Goal: Transaction & Acquisition: Purchase product/service

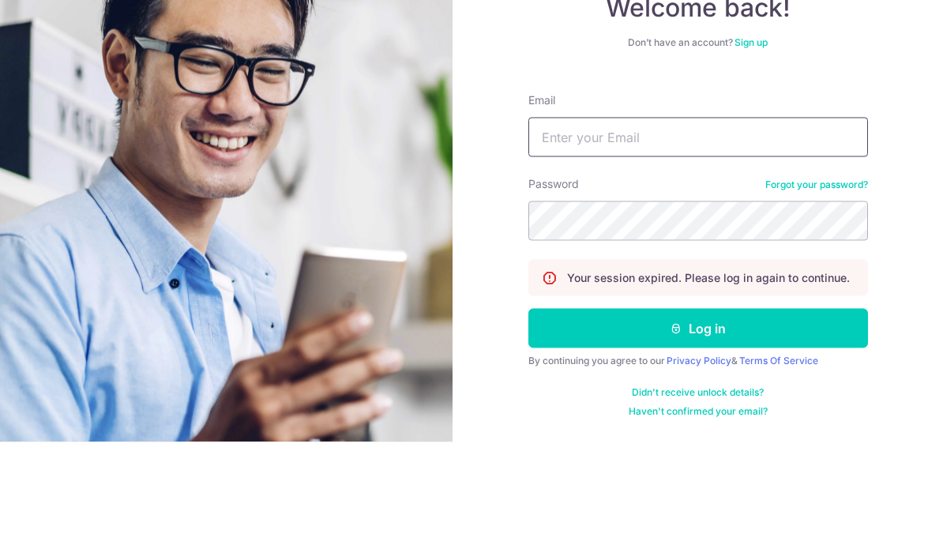
type input "[EMAIL_ADDRESS][DOMAIN_NAME]"
click at [697, 423] on button "Log in" at bounding box center [698, 442] width 340 height 39
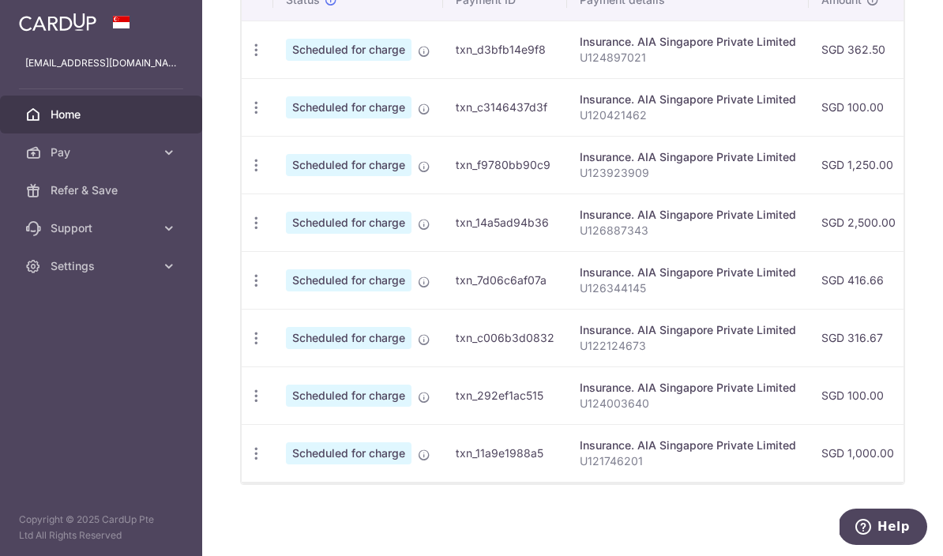
scroll to position [505, 0]
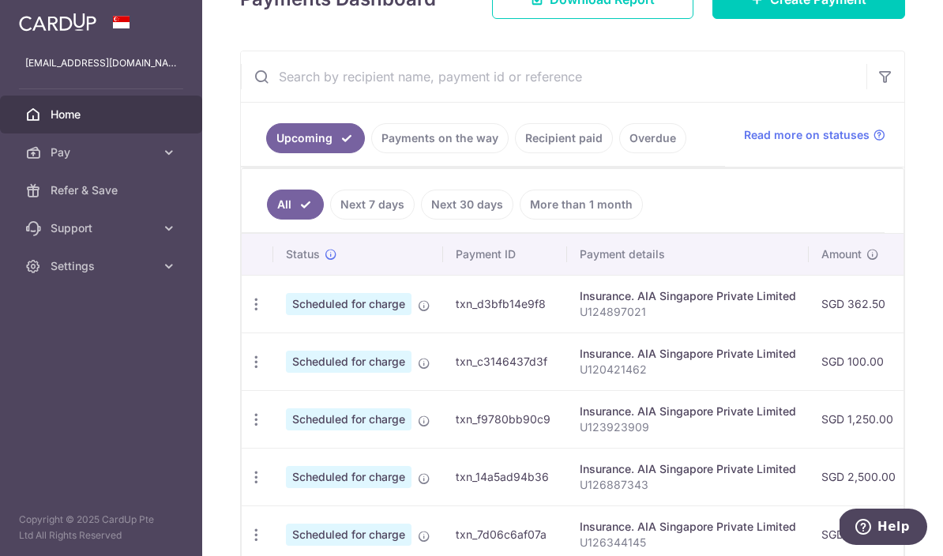
scroll to position [158, 0]
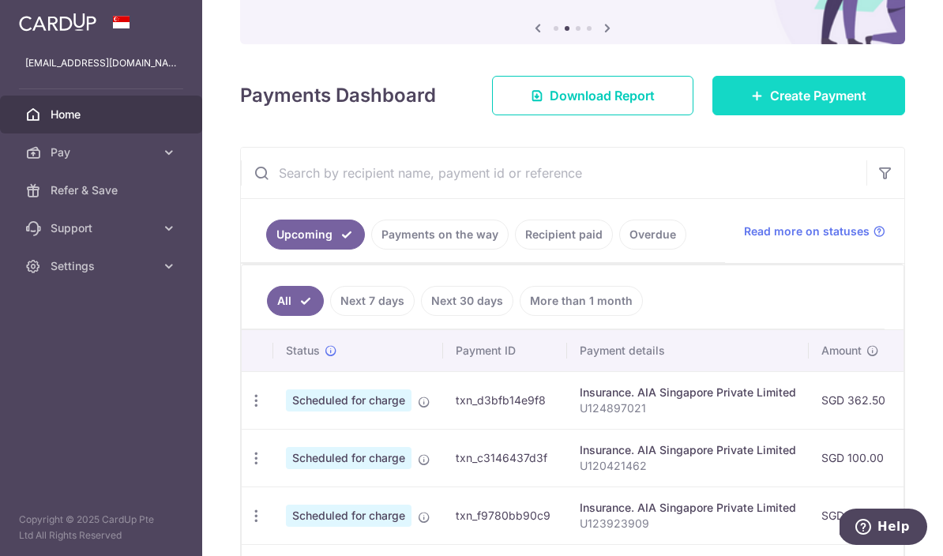
click at [829, 105] on span "Create Payment" at bounding box center [818, 95] width 96 height 19
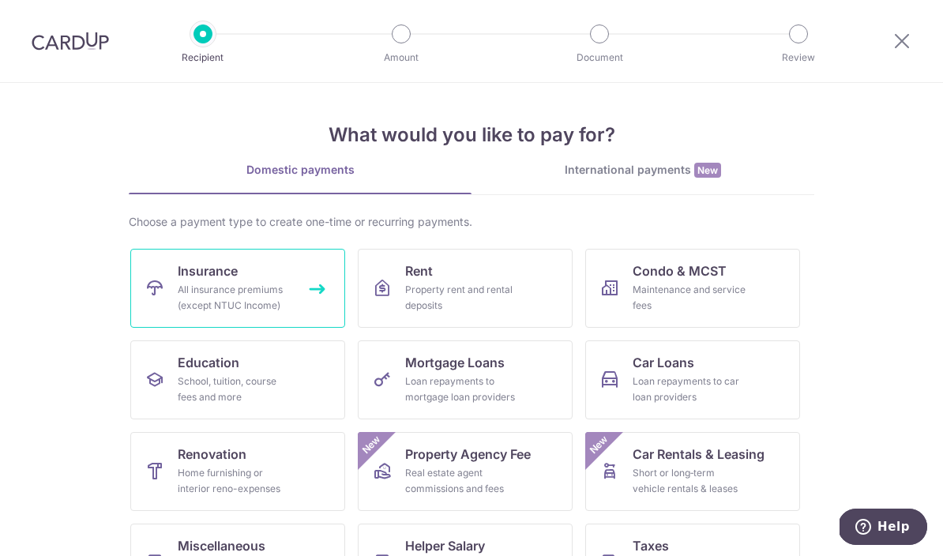
click at [239, 299] on div "All insurance premiums (except NTUC Income)" at bounding box center [235, 298] width 114 height 32
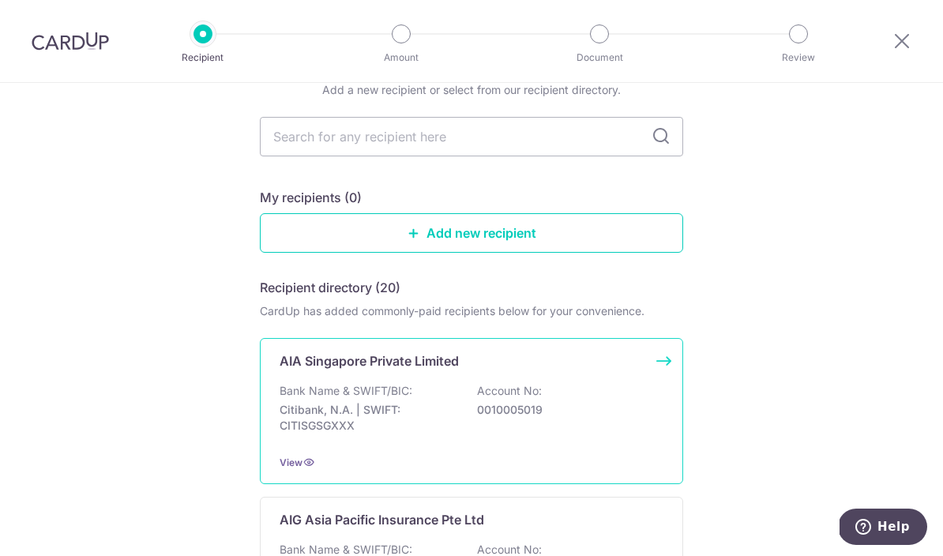
scroll to position [76, 0]
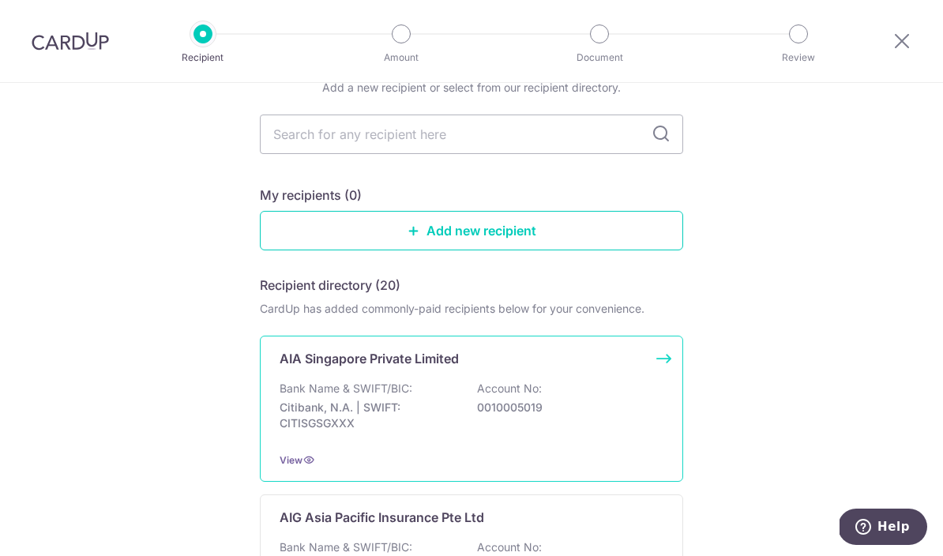
click at [595, 404] on div "Bank Name & SWIFT/BIC: Citibank, N.A. | SWIFT: CITISGSGXXX Account No: 00100050…" at bounding box center [472, 410] width 384 height 58
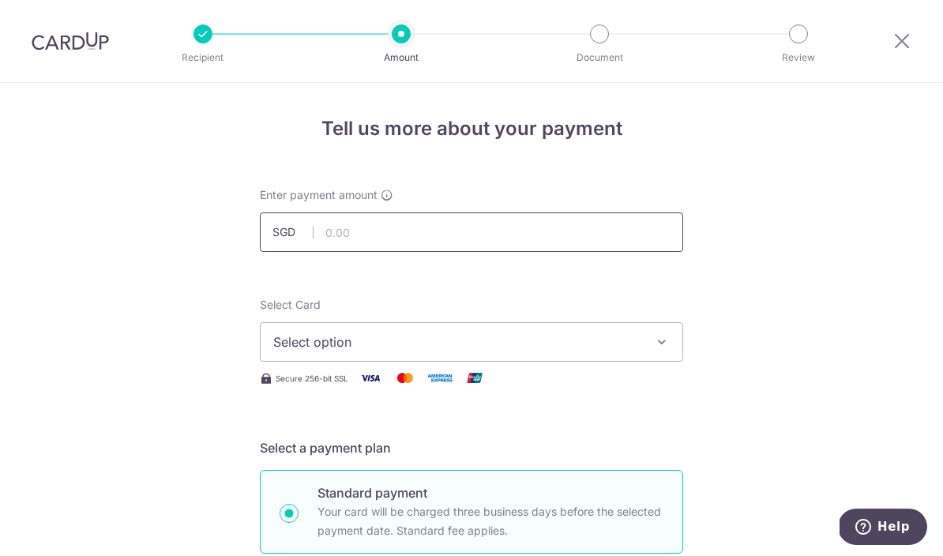
click at [523, 220] on input "text" at bounding box center [471, 231] width 423 height 39
type input "416.66"
click at [544, 346] on span "Select option" at bounding box center [457, 342] width 368 height 19
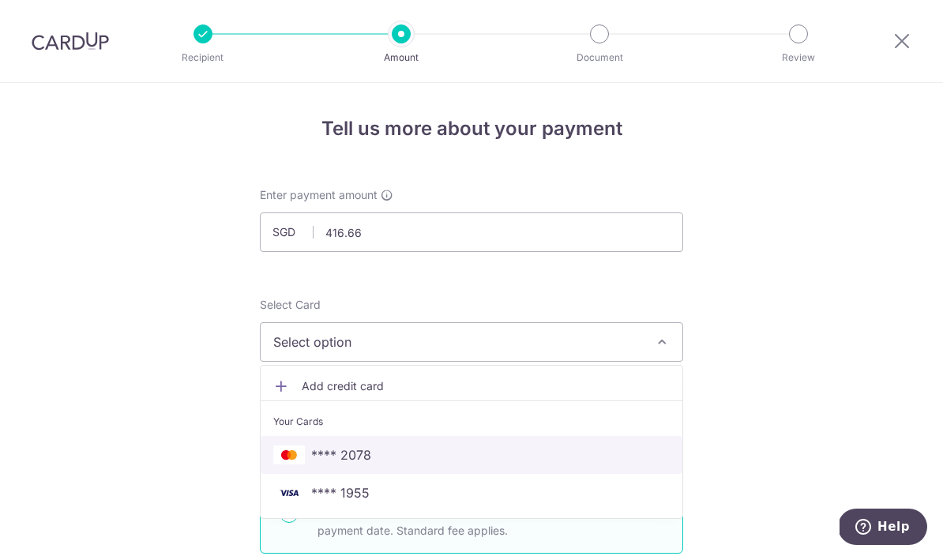
click at [360, 458] on span "**** 2078" at bounding box center [341, 454] width 60 height 19
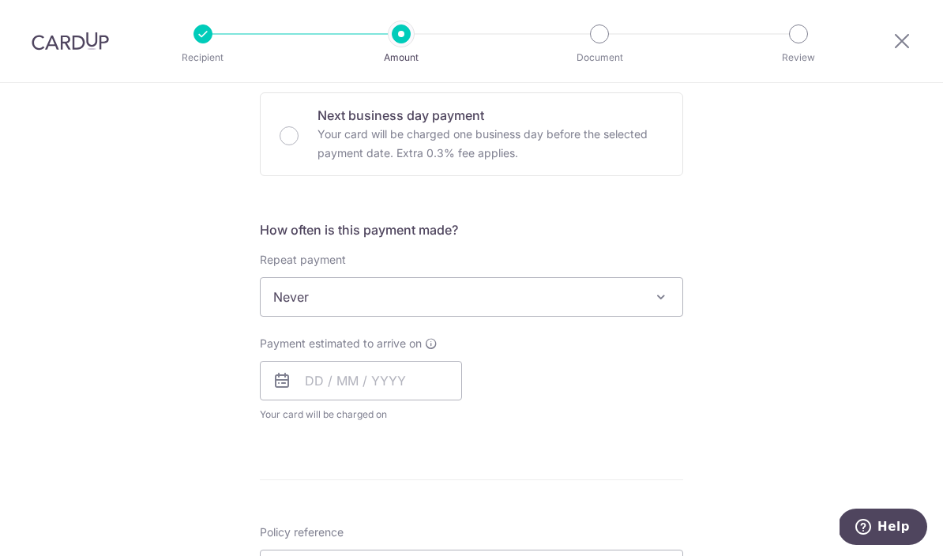
scroll to position [489, 0]
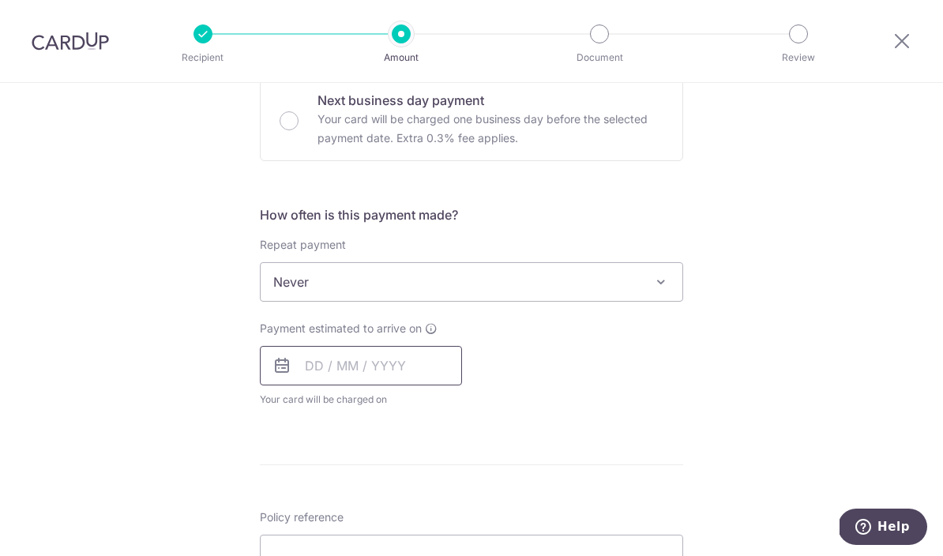
click at [369, 370] on input "text" at bounding box center [361, 365] width 202 height 39
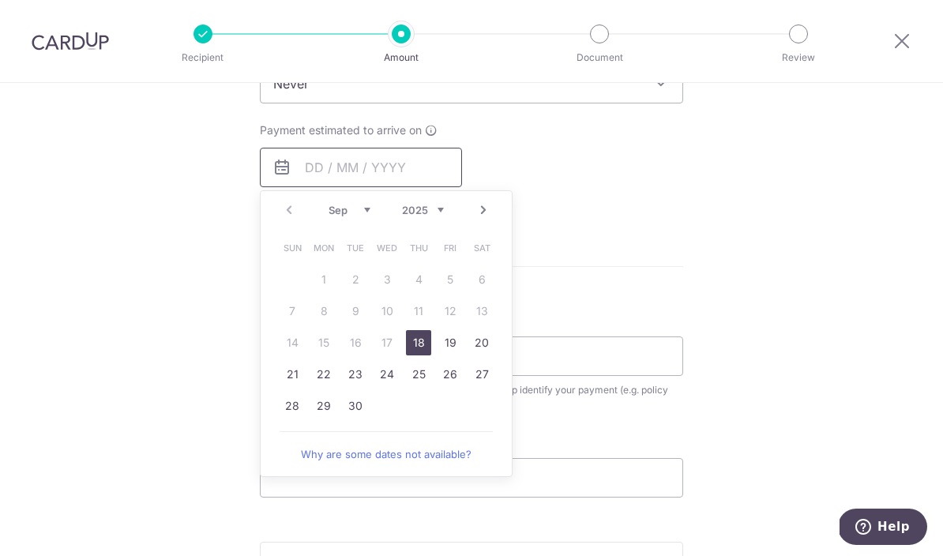
scroll to position [688, 0]
click at [420, 346] on link "18" at bounding box center [418, 341] width 25 height 25
type input "[DATE]"
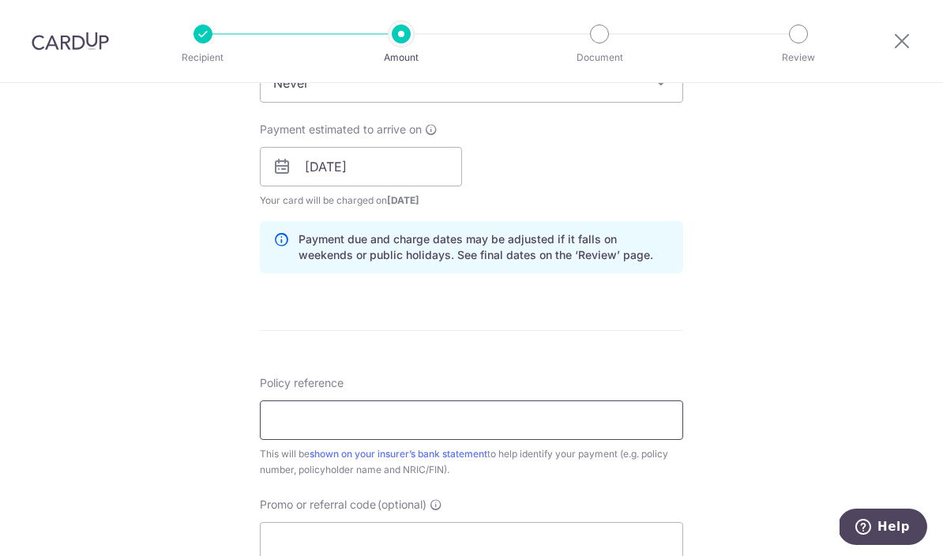
click at [593, 429] on input "Policy reference" at bounding box center [471, 419] width 423 height 39
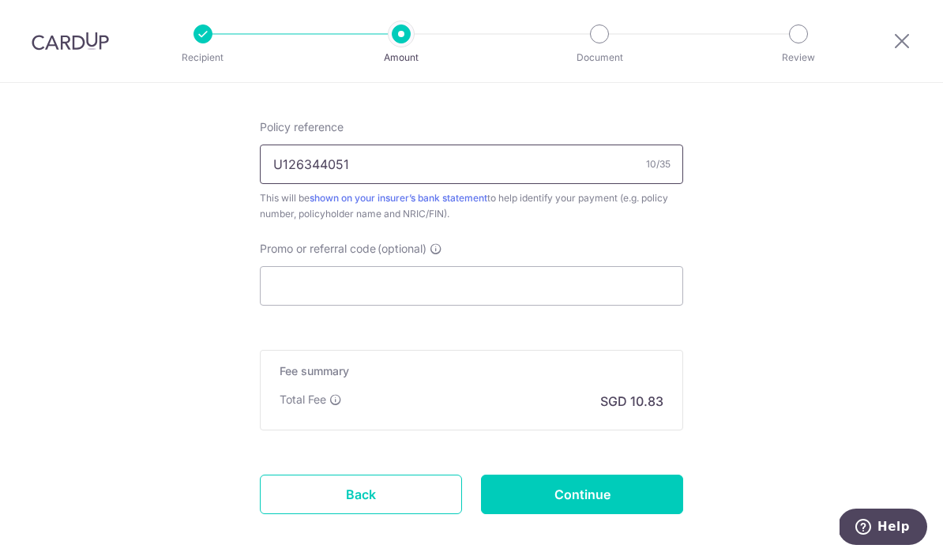
scroll to position [949, 0]
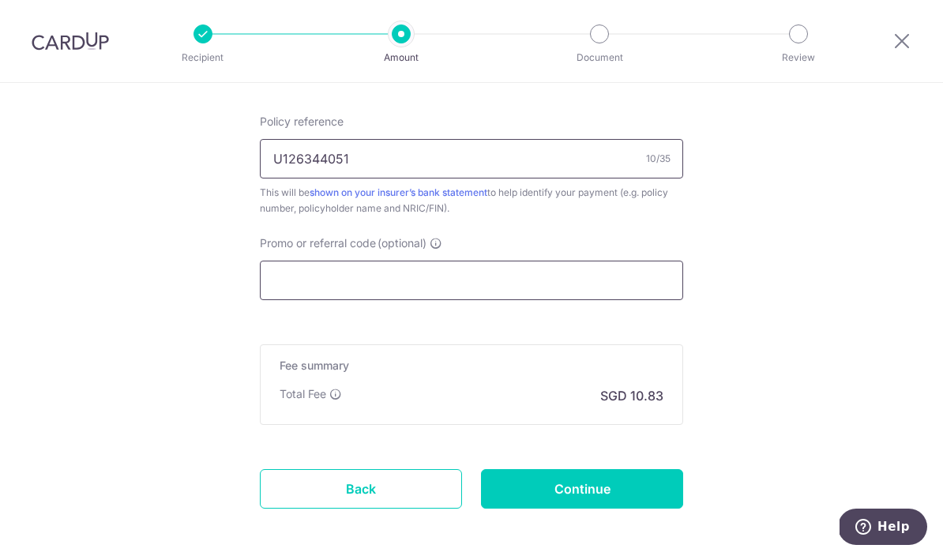
type input "U126344051"
click at [513, 300] on input "Promo or referral code (optional)" at bounding box center [471, 280] width 423 height 39
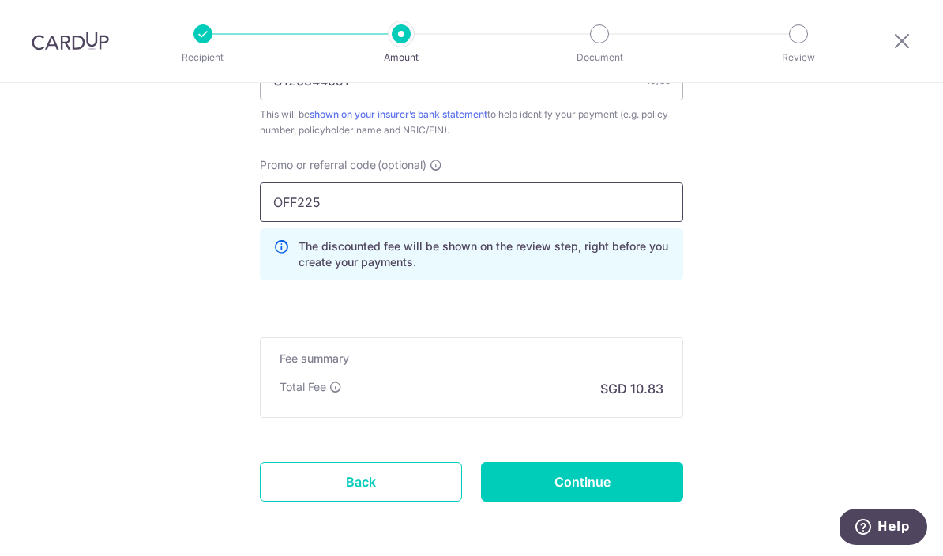
scroll to position [1027, 0]
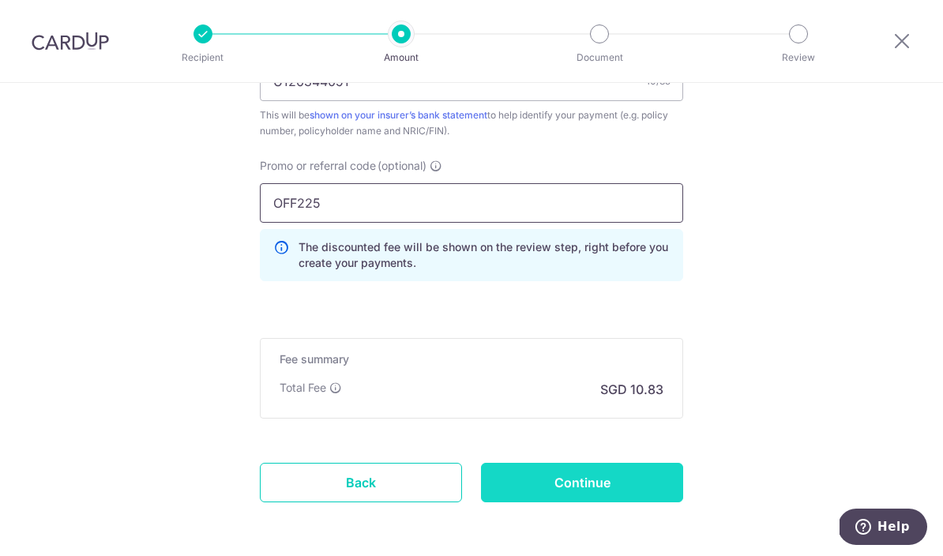
type input "OFF225"
click at [630, 472] on input "Continue" at bounding box center [582, 482] width 202 height 39
type input "Create Schedule"
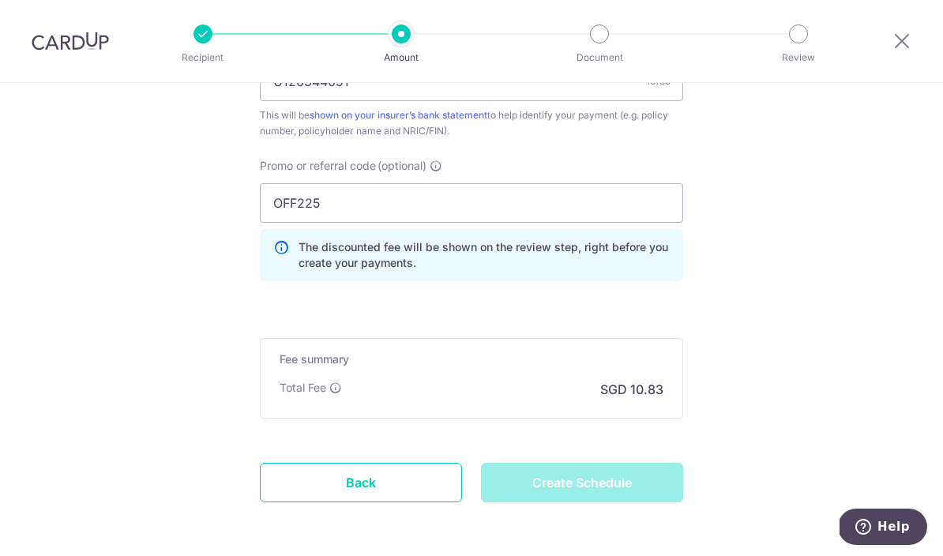
click at [637, 491] on div "Create Schedule" at bounding box center [582, 482] width 221 height 39
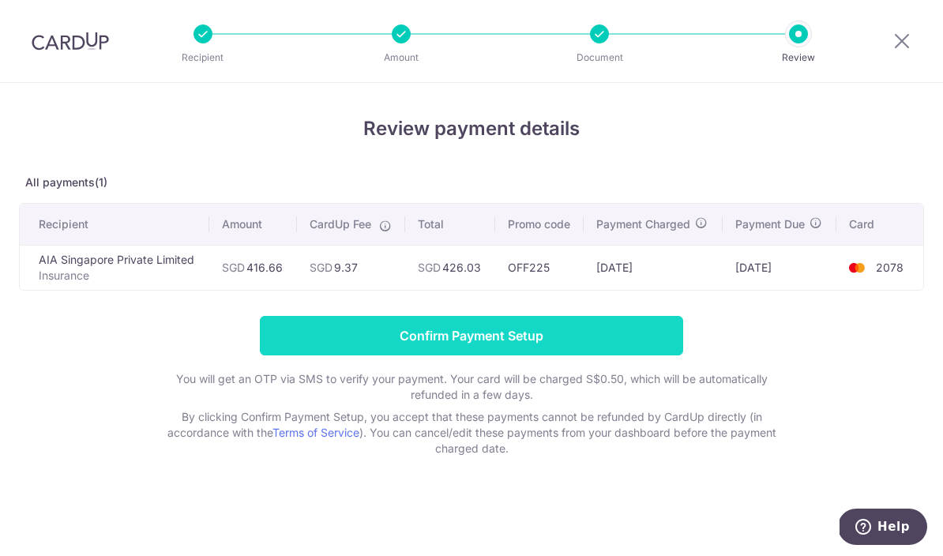
click at [626, 333] on input "Confirm Payment Setup" at bounding box center [471, 335] width 423 height 39
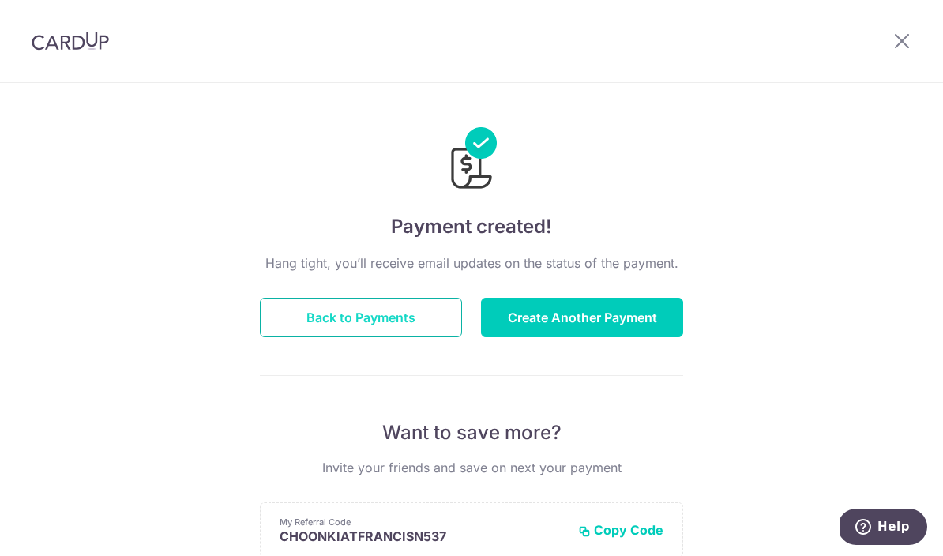
click at [389, 316] on button "Back to Payments" at bounding box center [361, 317] width 202 height 39
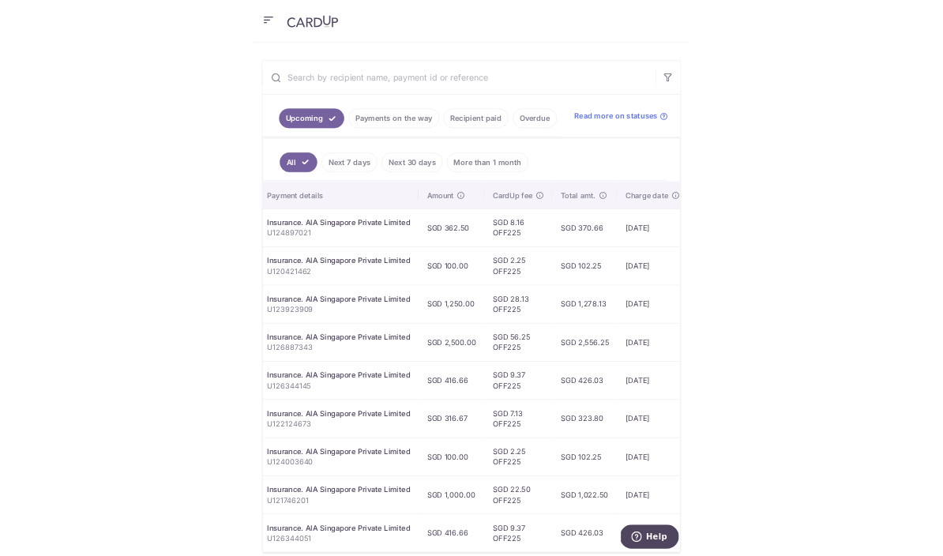
scroll to position [0, 333]
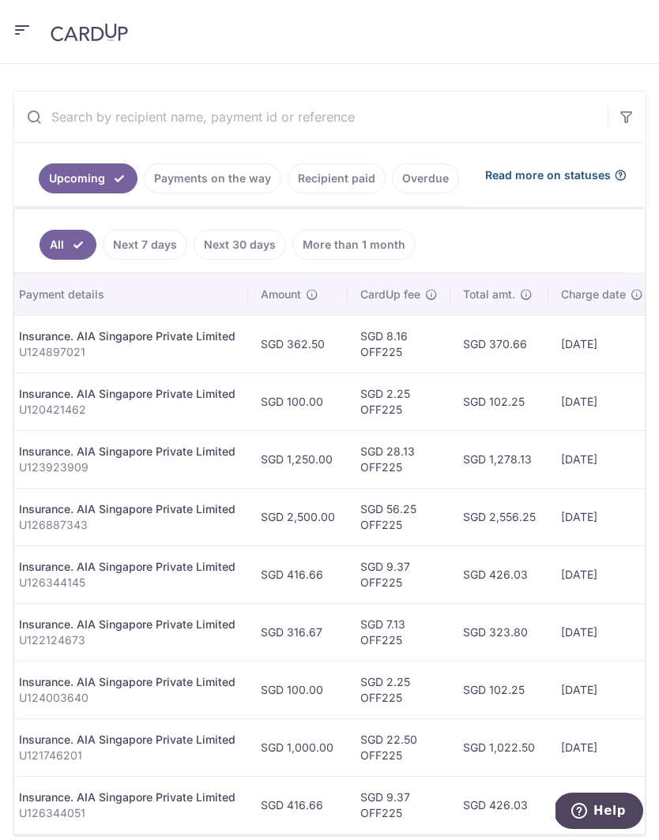
click at [566, 178] on span "Read more on statuses" at bounding box center [548, 175] width 126 height 16
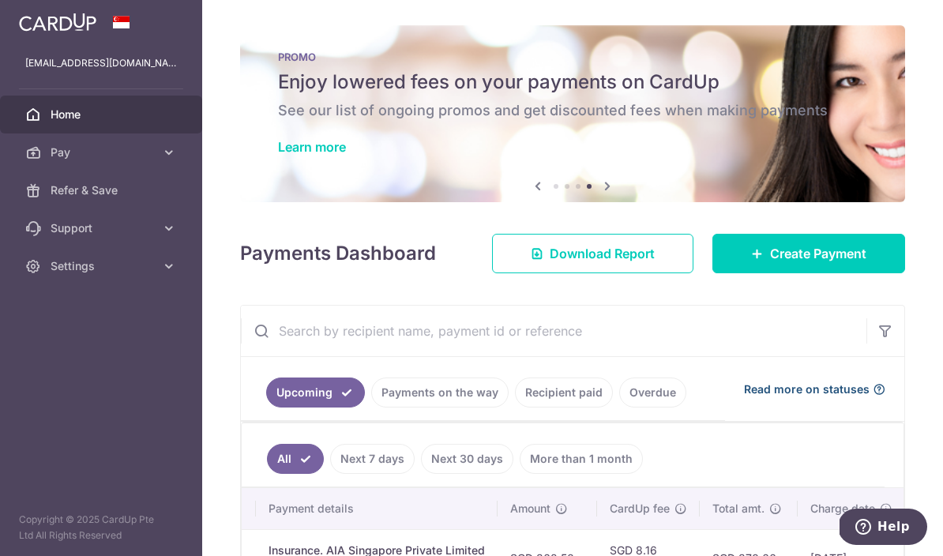
scroll to position [0, 0]
click at [0, 0] on icon "button" at bounding box center [0, 0] width 0 height 0
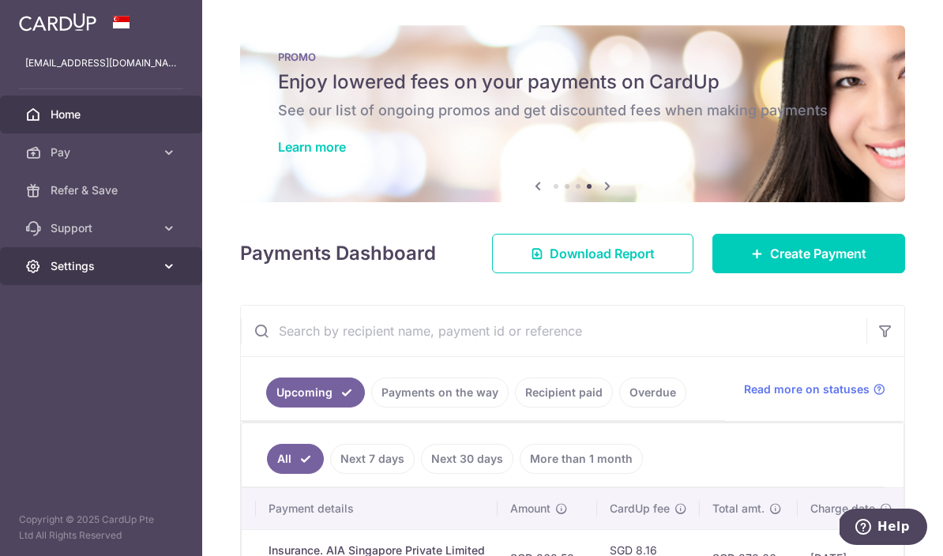
click at [187, 266] on link "Settings" at bounding box center [101, 266] width 202 height 38
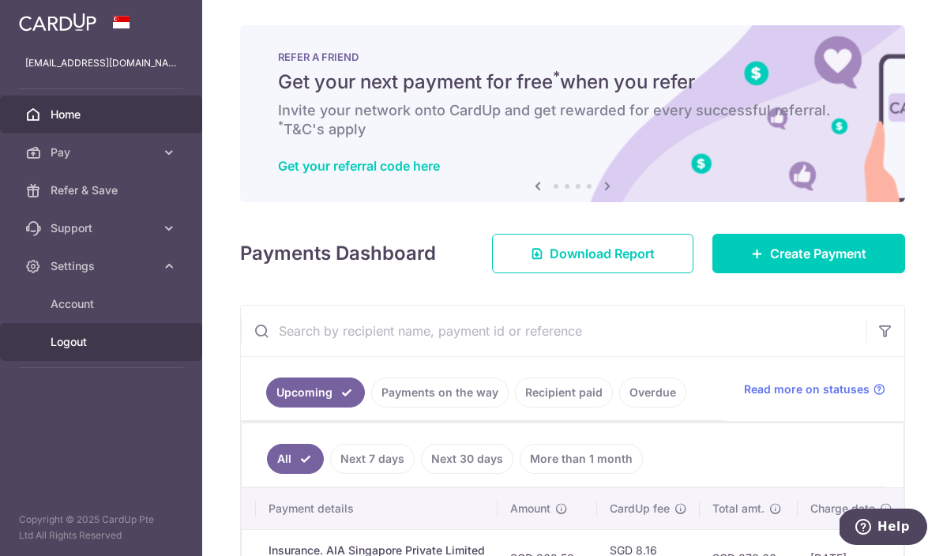
click at [87, 345] on span "Logout" at bounding box center [103, 342] width 104 height 16
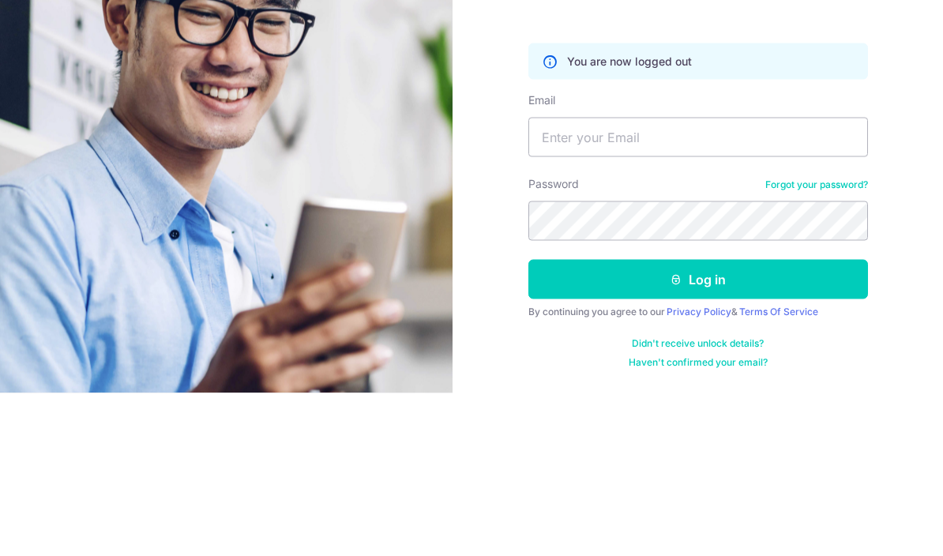
scroll to position [71, 0]
